Goal: Navigation & Orientation: Find specific page/section

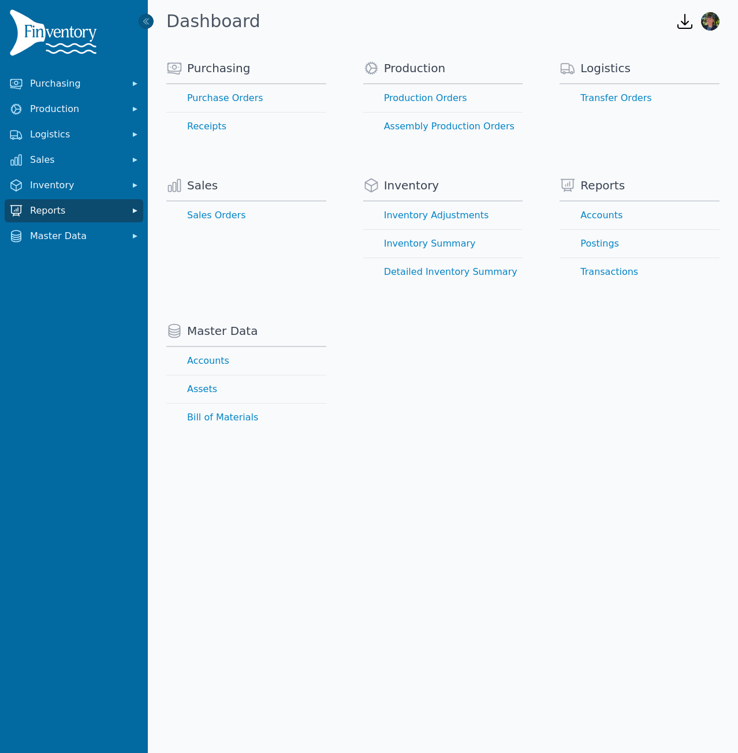
click at [128, 213] on button "Reports" at bounding box center [74, 210] width 139 height 23
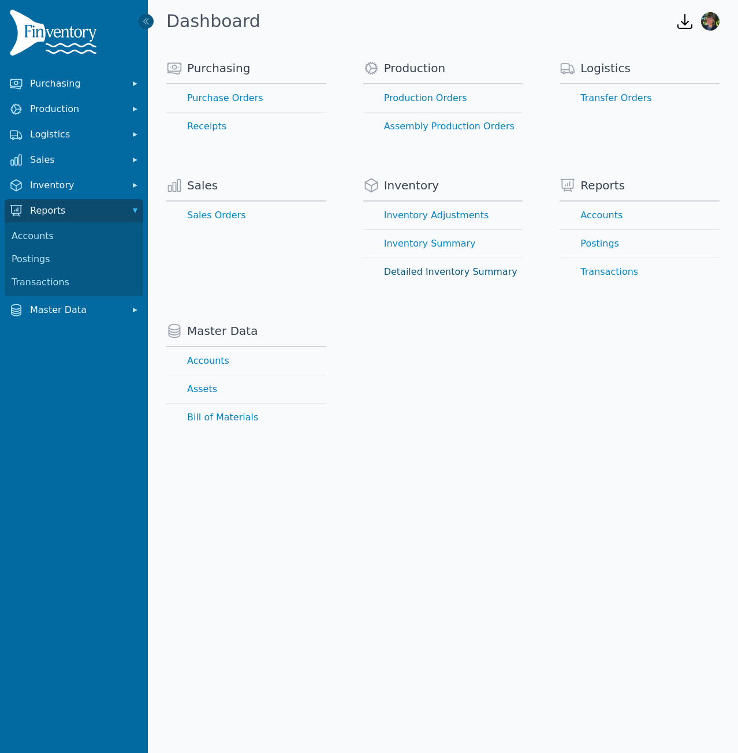
click at [439, 267] on link "Detailed Inventory Summary" at bounding box center [443, 272] width 160 height 28
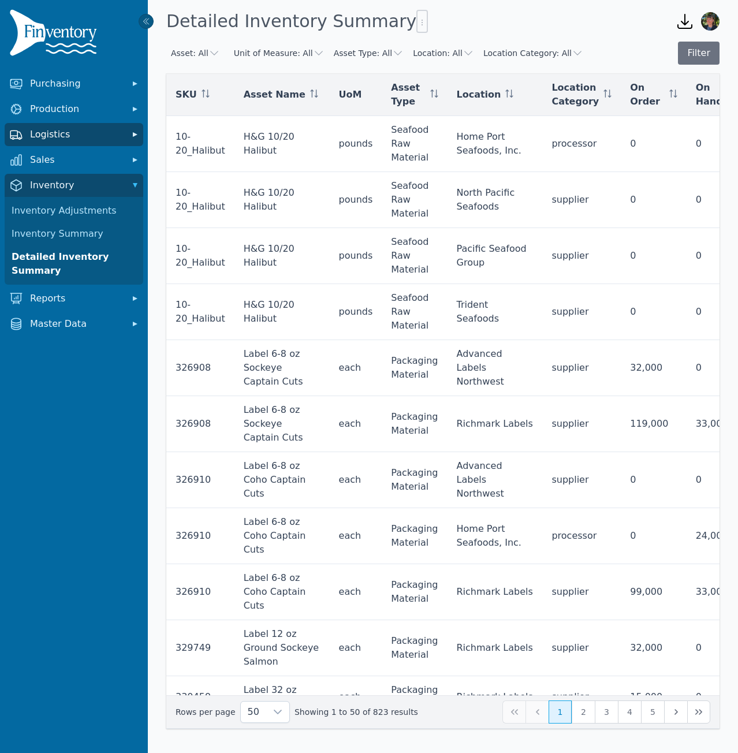
click at [118, 132] on span "Logistics" at bounding box center [76, 135] width 92 height 14
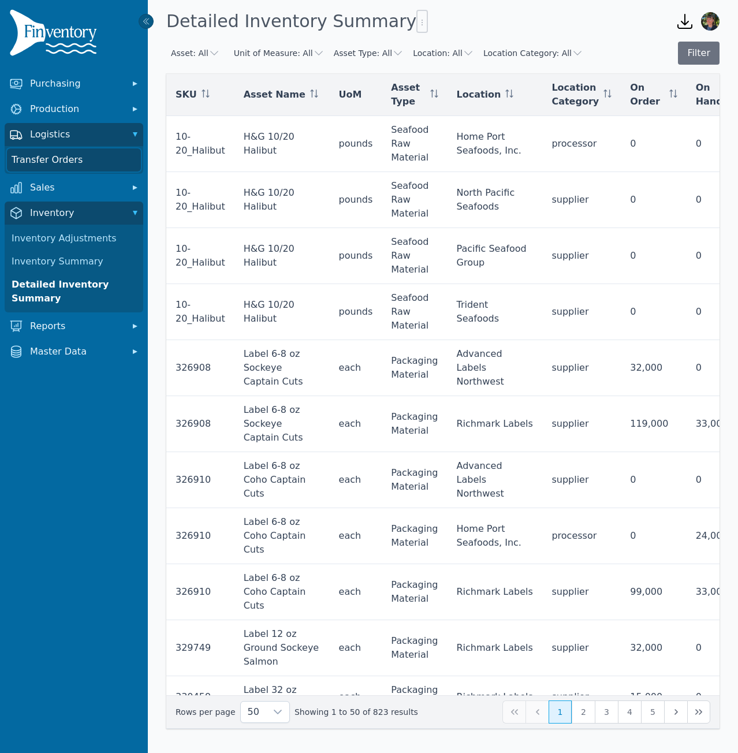
click at [47, 161] on link "Transfer Orders" at bounding box center [74, 159] width 134 height 23
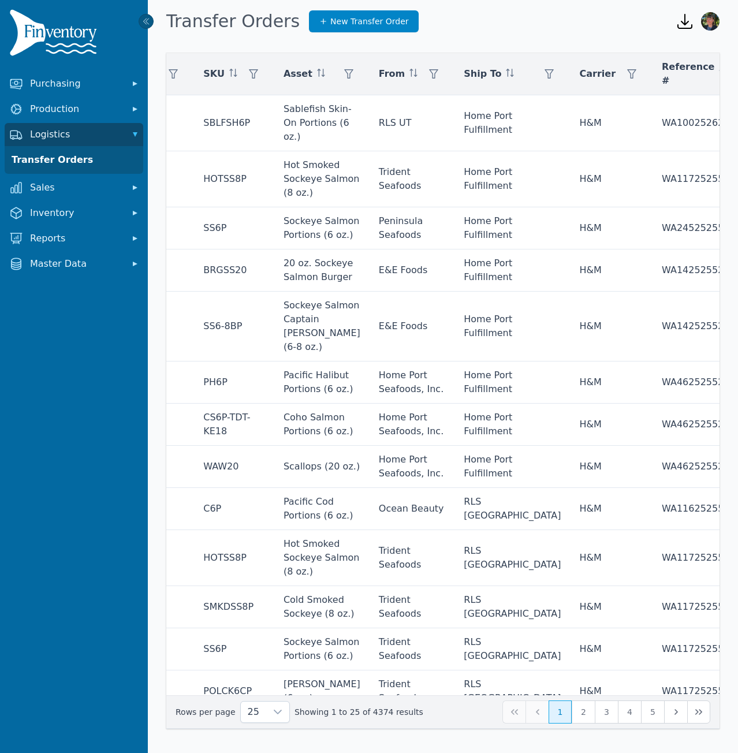
scroll to position [0, 322]
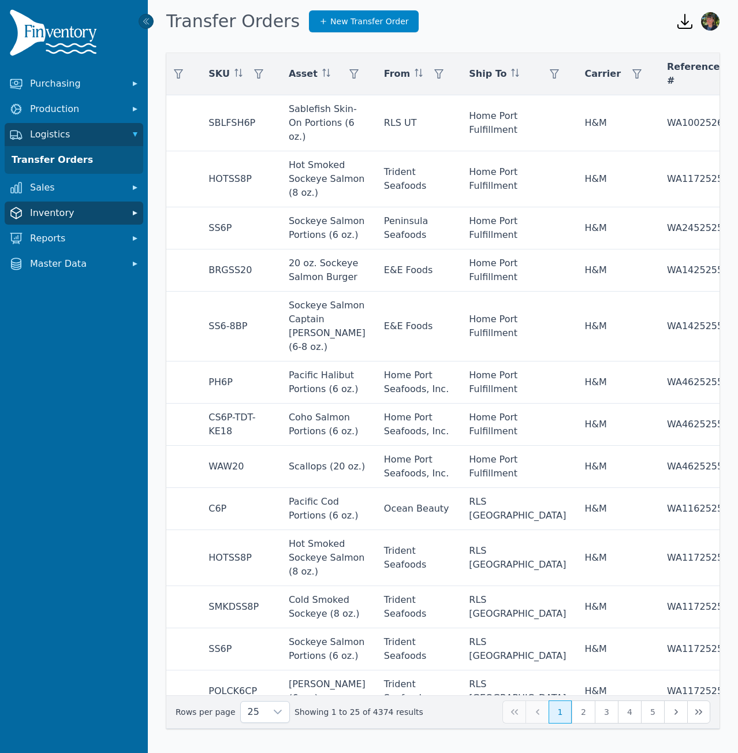
click at [130, 213] on icon "Sidebar" at bounding box center [135, 213] width 12 height 12
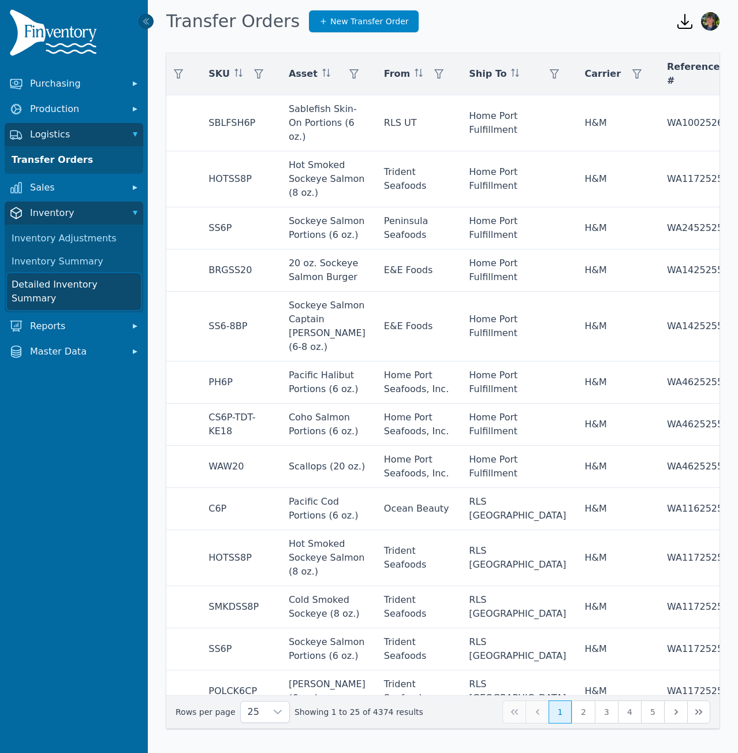
click at [48, 284] on link "Detailed Inventory Summary" at bounding box center [74, 291] width 134 height 37
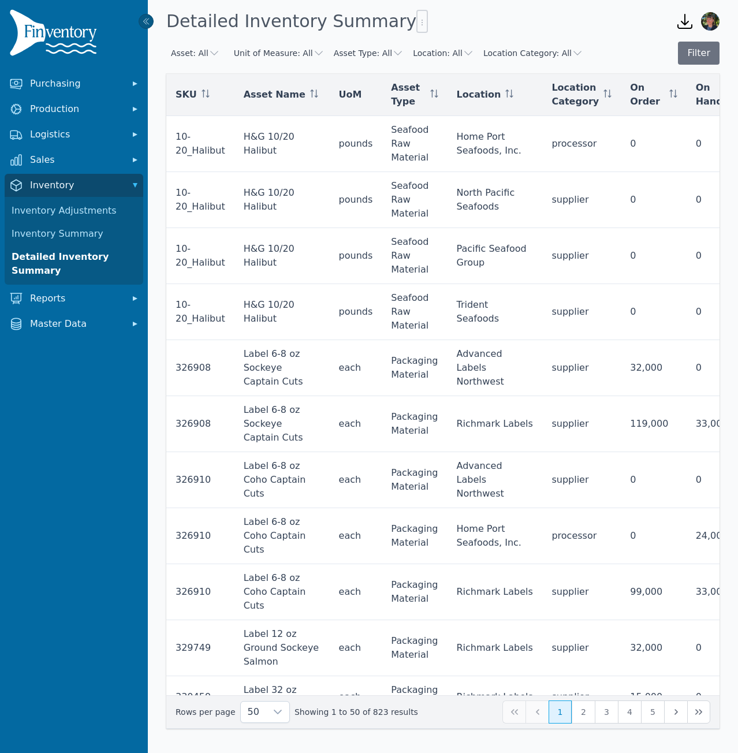
click at [148, 17] on icon at bounding box center [145, 21] width 9 height 9
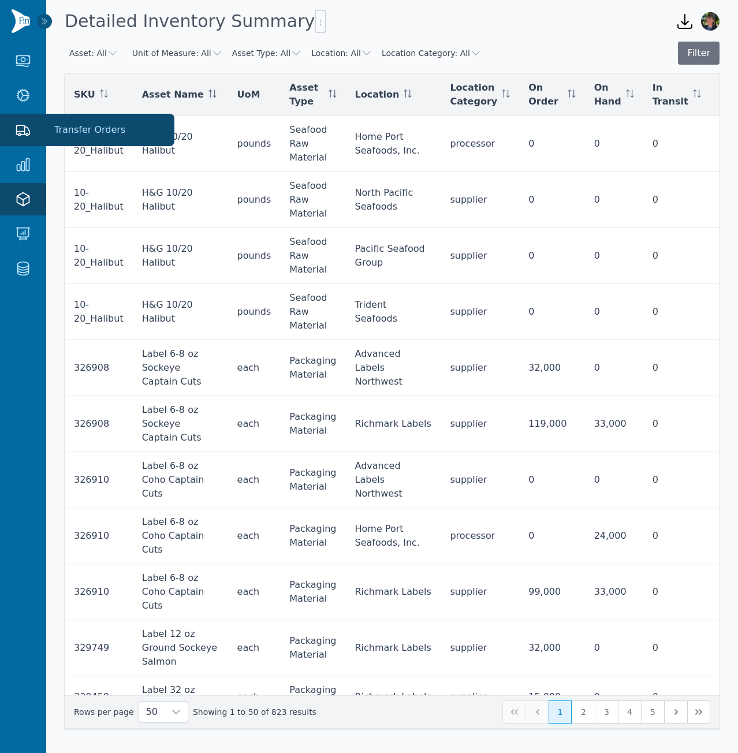
click at [15, 139] on button "Logistics" at bounding box center [23, 130] width 46 height 32
click at [22, 125] on icon "Sidebar" at bounding box center [23, 130] width 13 height 10
click at [20, 304] on nav "Purchasing Purchase Orders Receipts Production Production Orders Assembly Produ…" at bounding box center [23, 398] width 46 height 708
click at [27, 124] on icon "Sidebar" at bounding box center [23, 130] width 16 height 16
click at [62, 132] on link "Transfer Orders" at bounding box center [110, 129] width 120 height 23
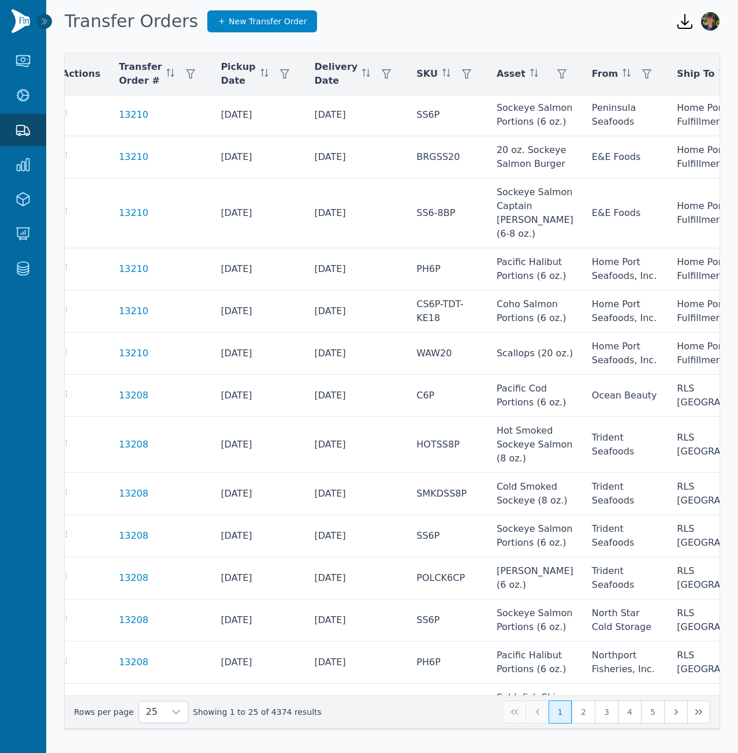
scroll to position [0, 12]
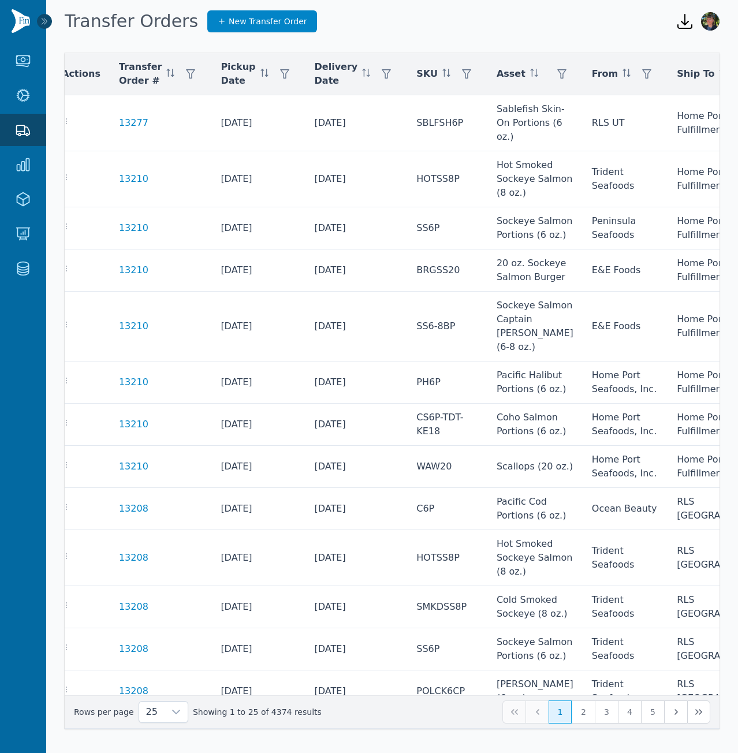
click at [45, 20] on icon at bounding box center [44, 21] width 9 height 9
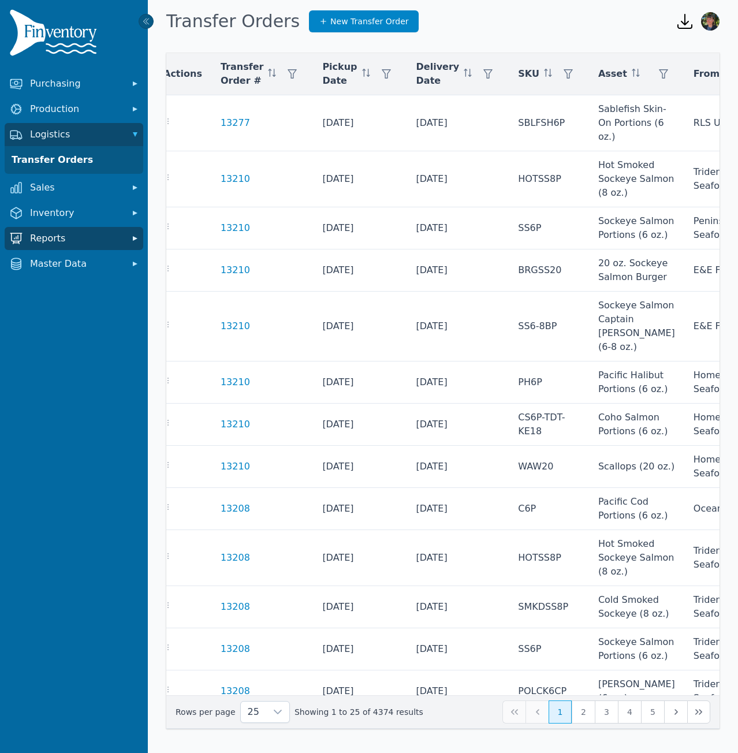
click at [99, 236] on span "Reports" at bounding box center [76, 239] width 92 height 14
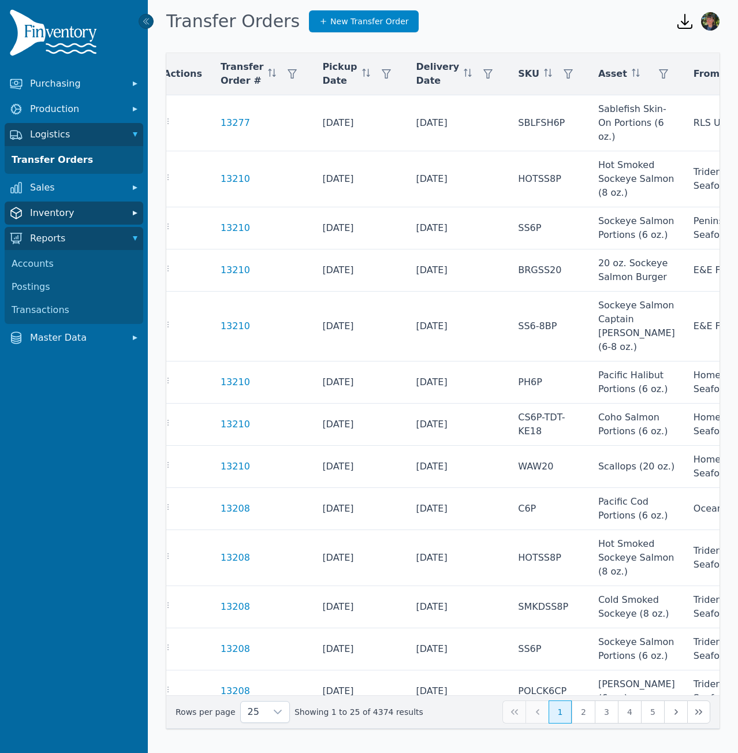
click at [129, 212] on button "Inventory" at bounding box center [74, 212] width 139 height 23
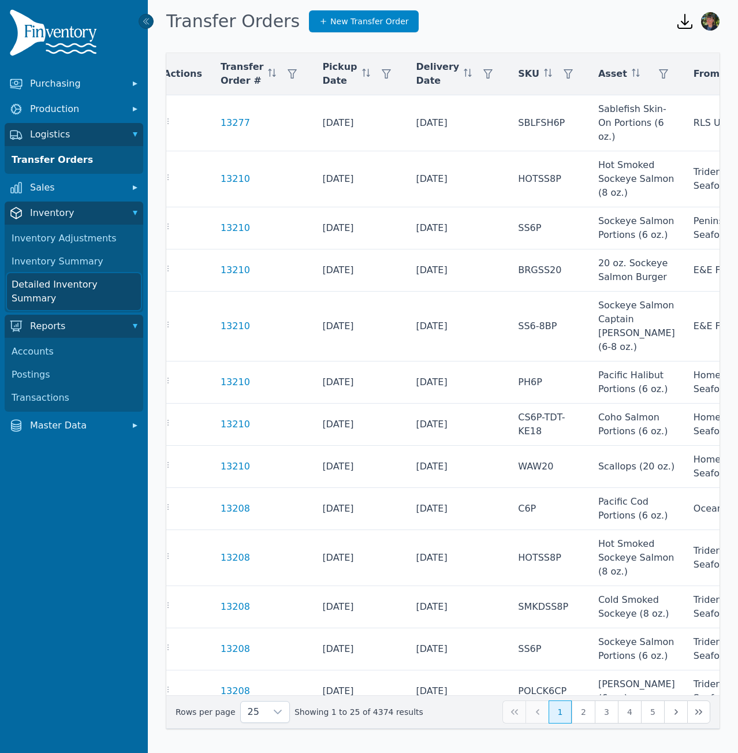
click at [77, 287] on link "Detailed Inventory Summary" at bounding box center [74, 291] width 134 height 37
